Goal: Navigation & Orientation: Find specific page/section

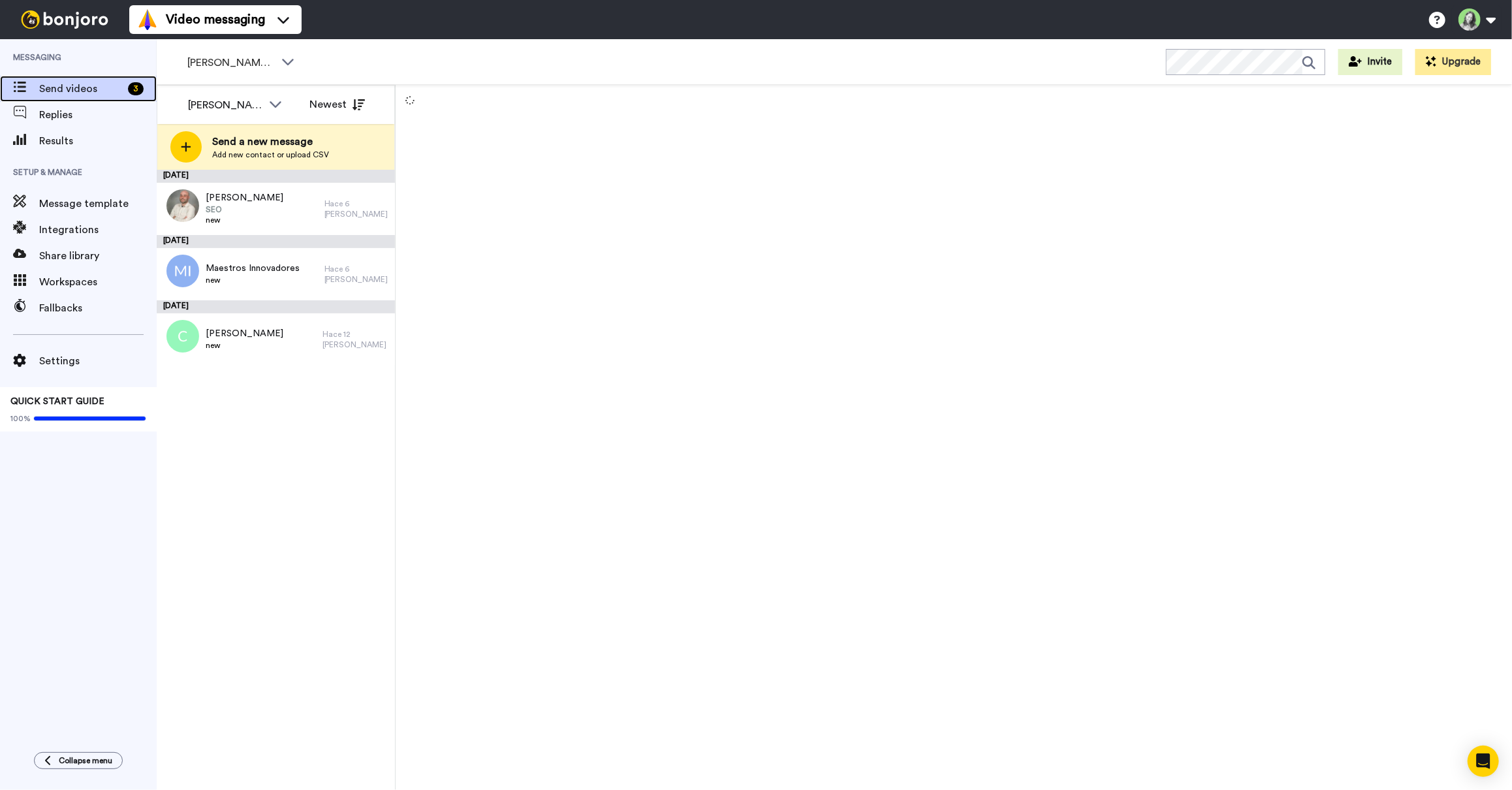
click at [74, 84] on span "Send videos" at bounding box center [81, 88] width 84 height 15
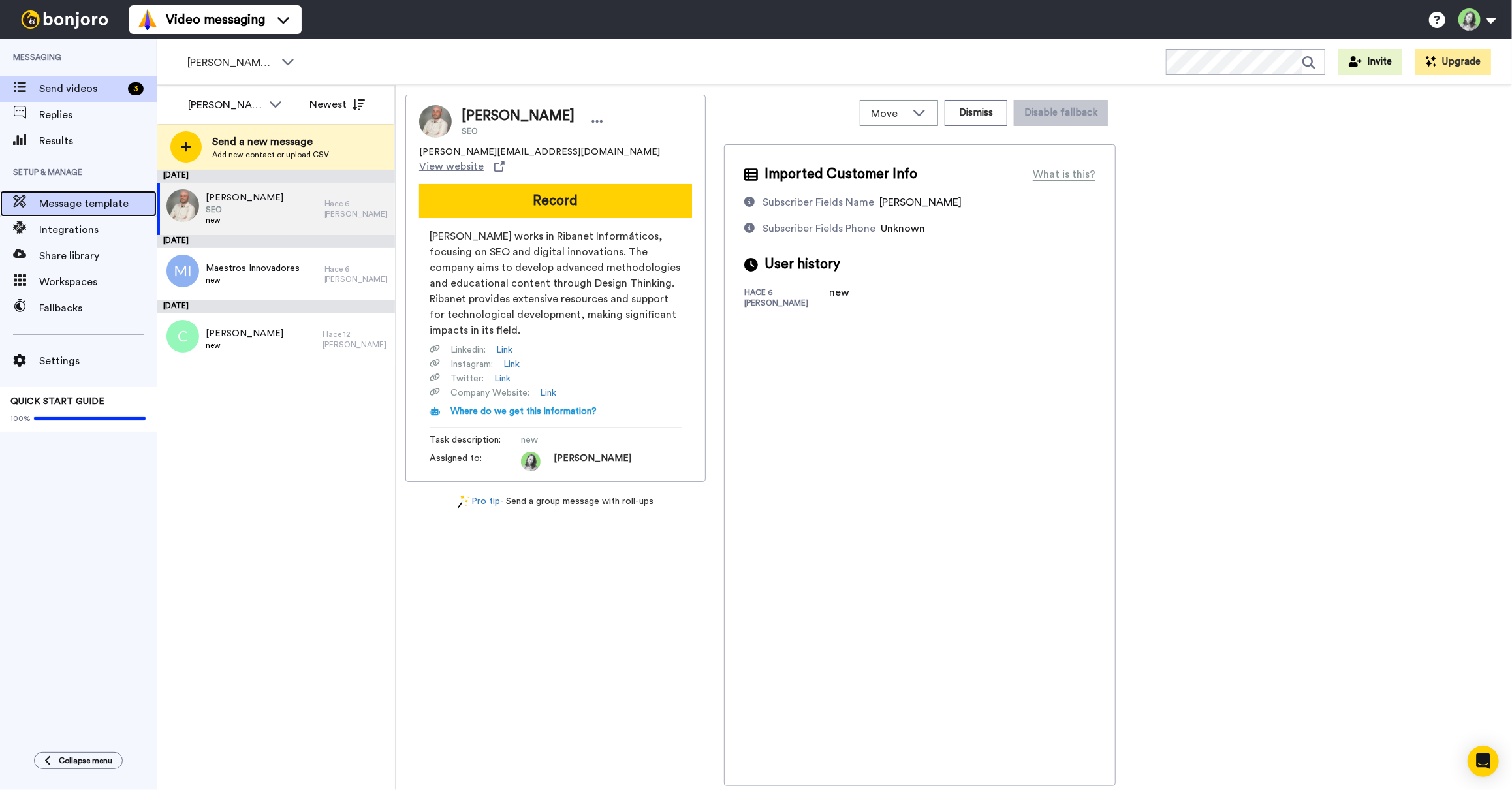
click at [81, 211] on span "Message template" at bounding box center [98, 203] width 118 height 15
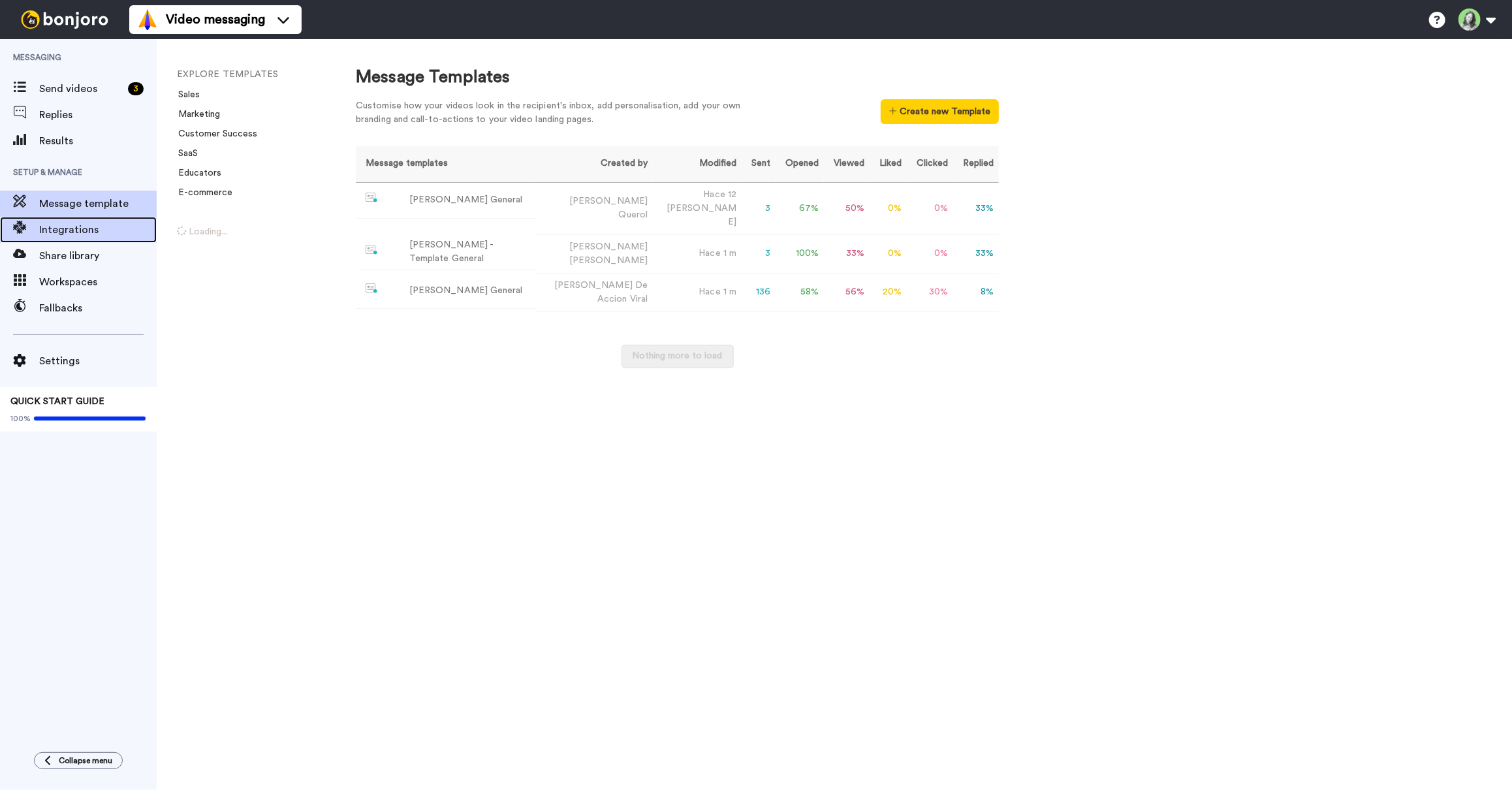
click at [93, 240] on div "Integrations" at bounding box center [78, 230] width 157 height 26
